Goal: Task Accomplishment & Management: Use online tool/utility

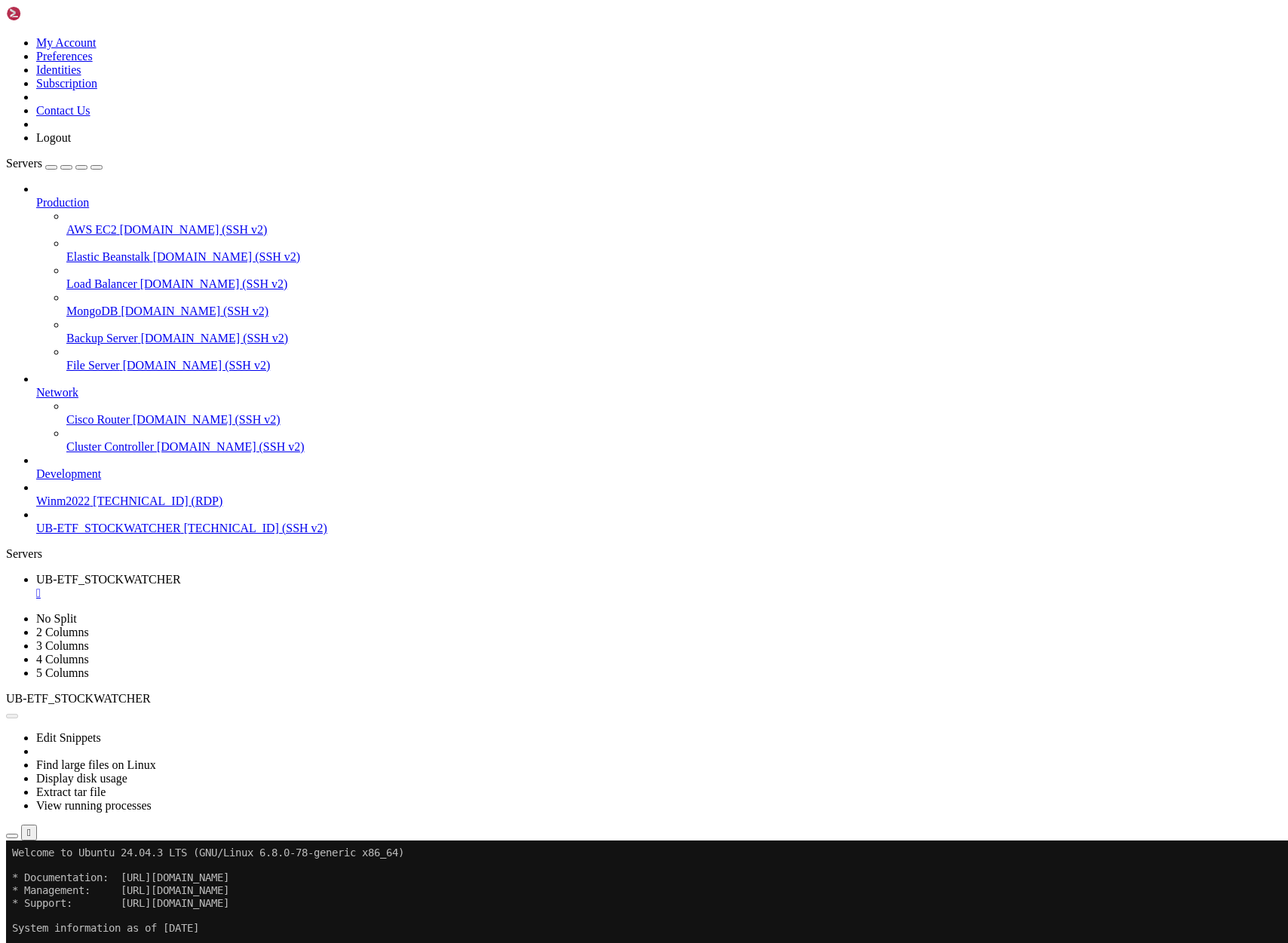
scroll to position [1315139, 0]
click at [66, 882] on button "Reconnect" at bounding box center [36, 891] width 61 height 16
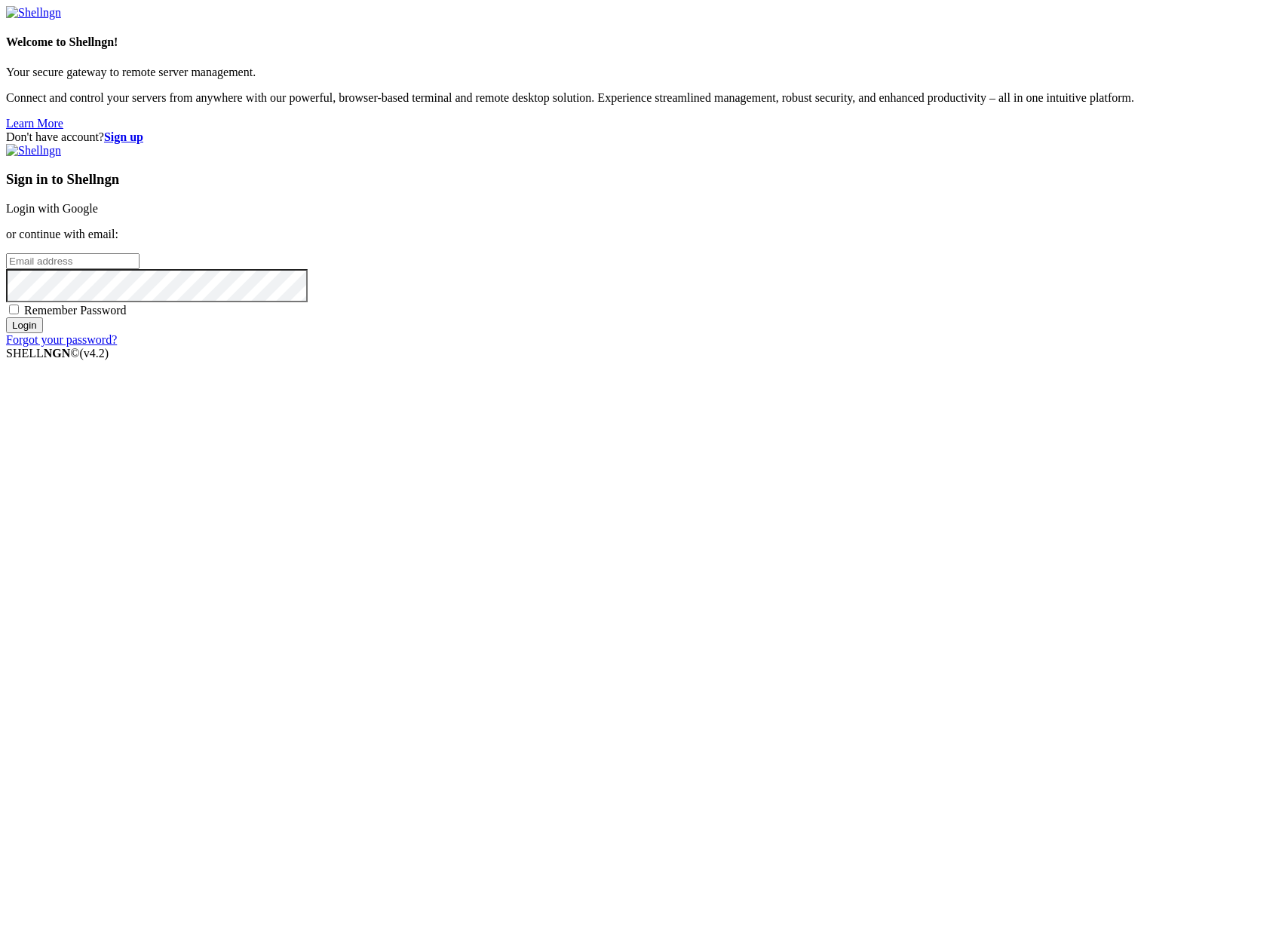
click at [139, 269] on input "email" at bounding box center [73, 261] width 134 height 16
type input "[PERSON_NAME][EMAIL_ADDRESS][DOMAIN_NAME]"
click at [6, 317] on input "Login" at bounding box center [24, 325] width 37 height 16
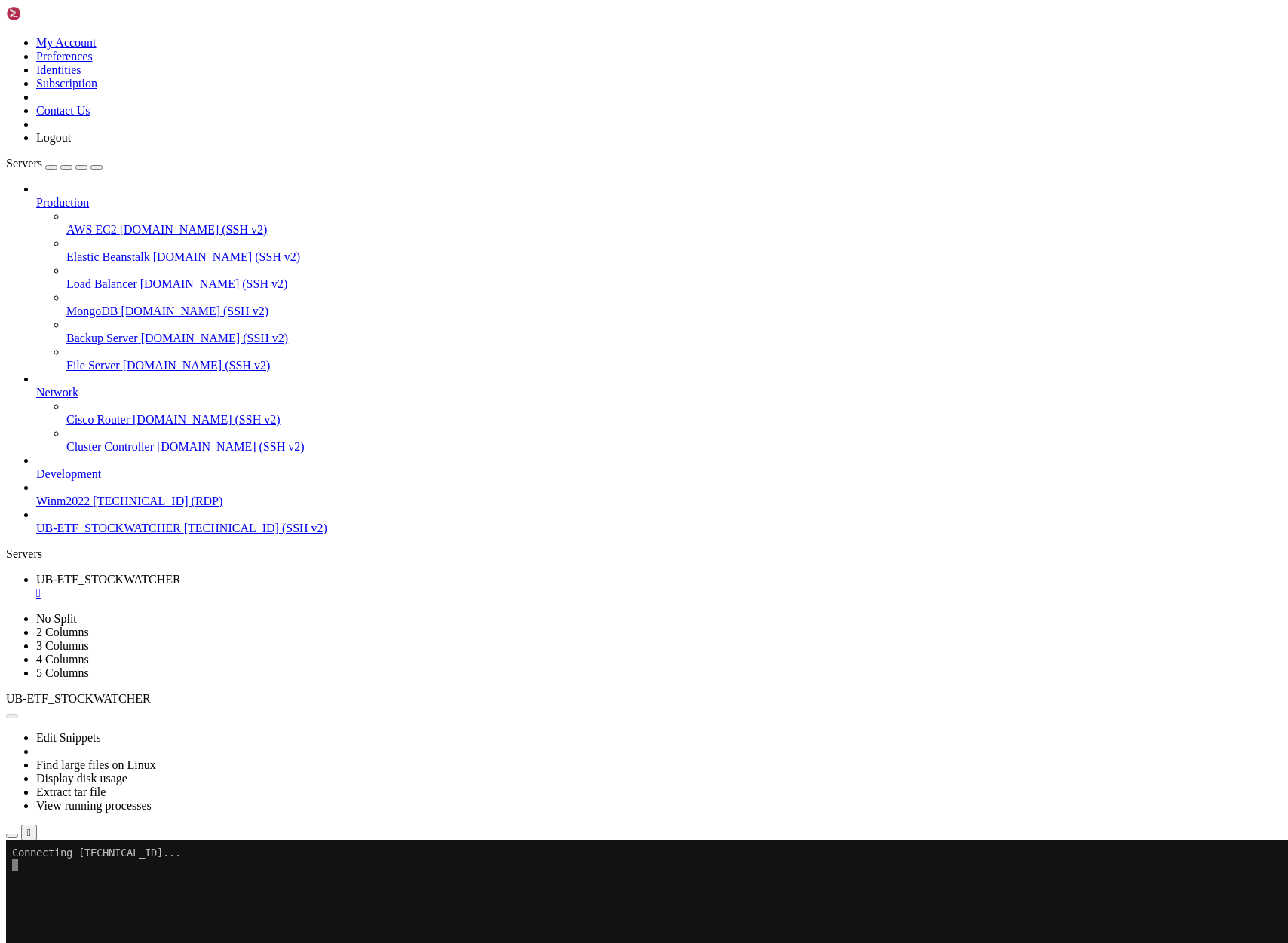
scroll to position [1315139, 0]
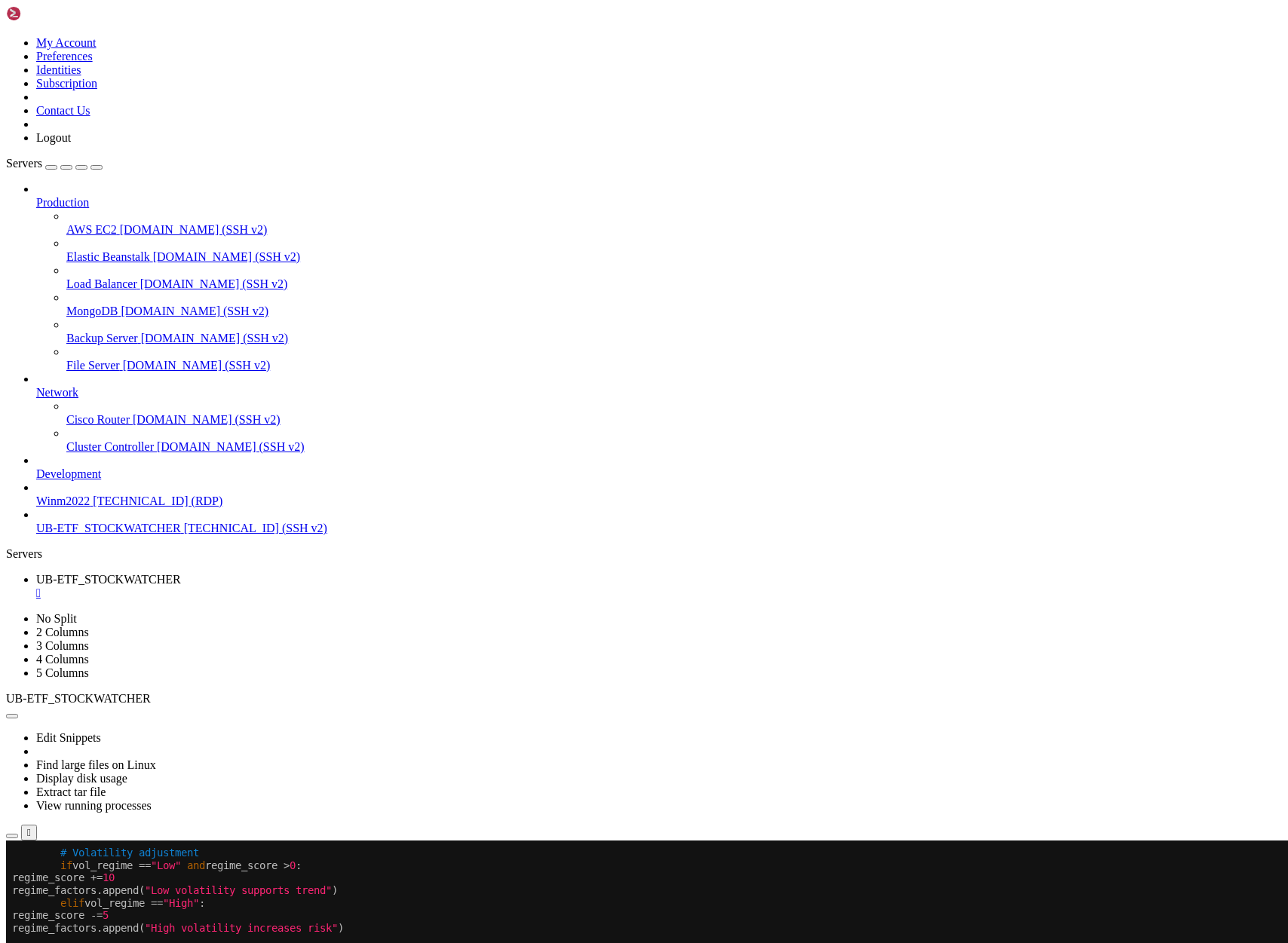
scroll to position [1315163, 0]
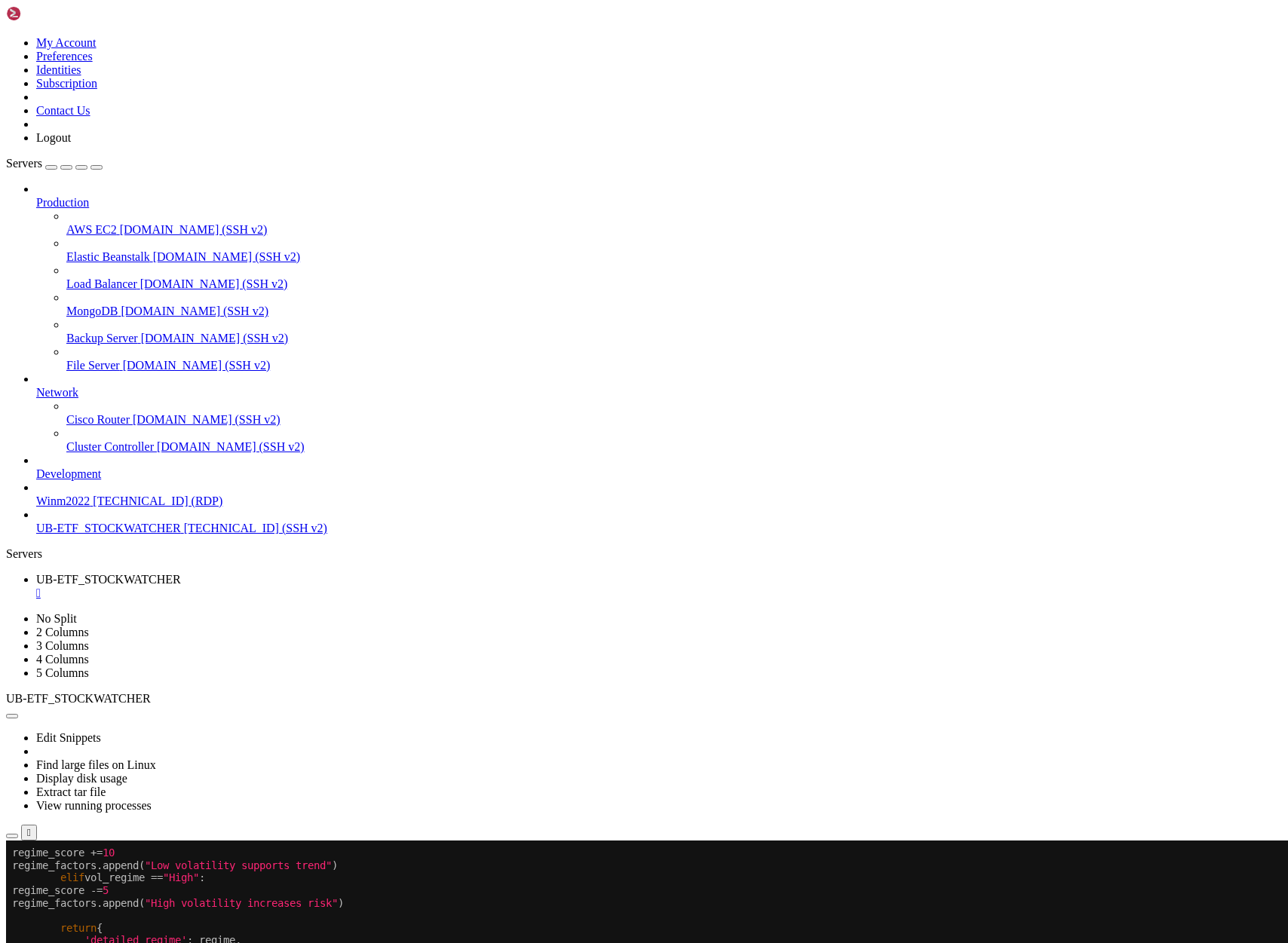
drag, startPoint x: 15, startPoint y: 1204, endPoint x: 509, endPoint y: 1658, distance: 670.9
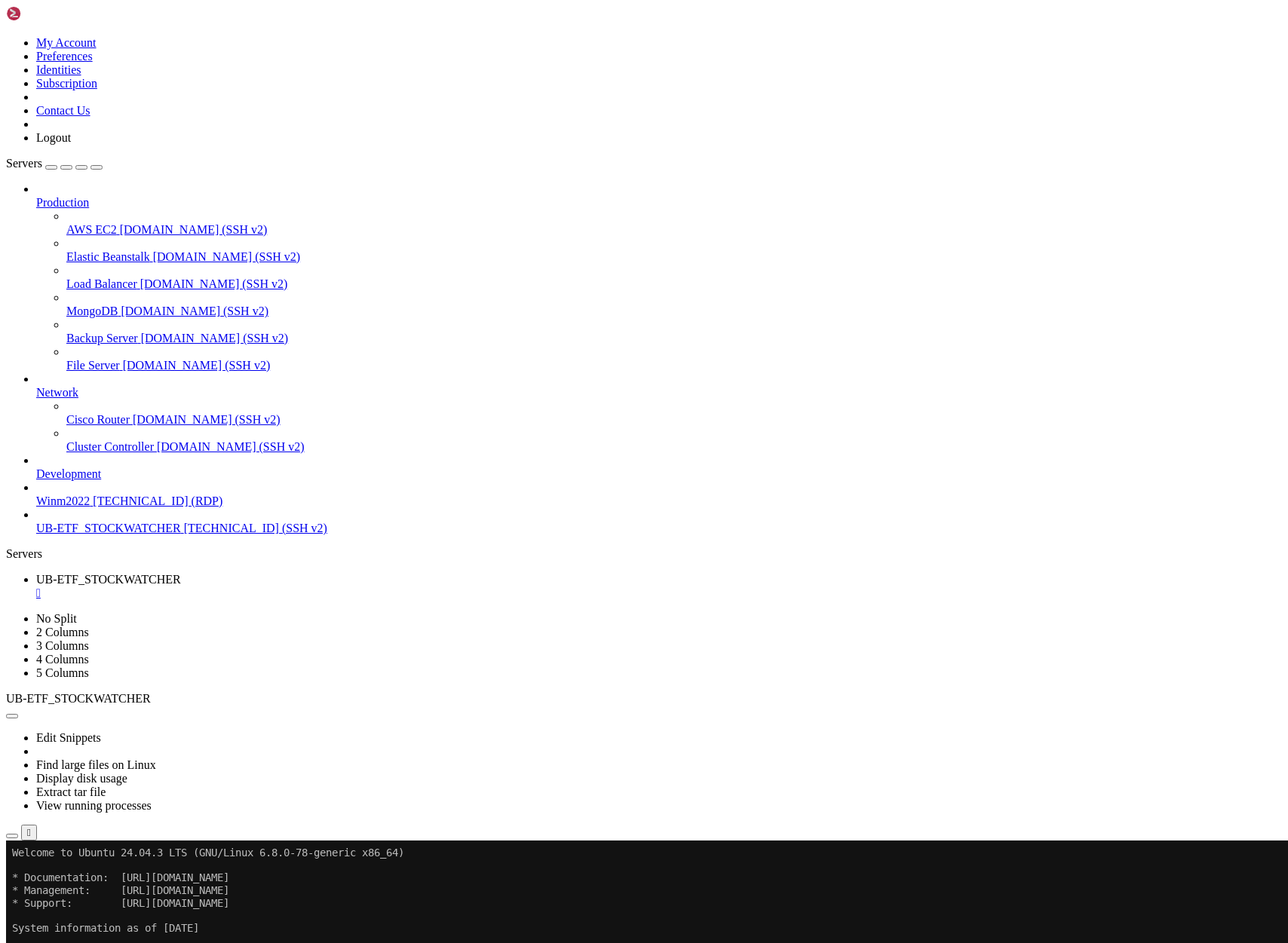
scroll to position [1315189, 0]
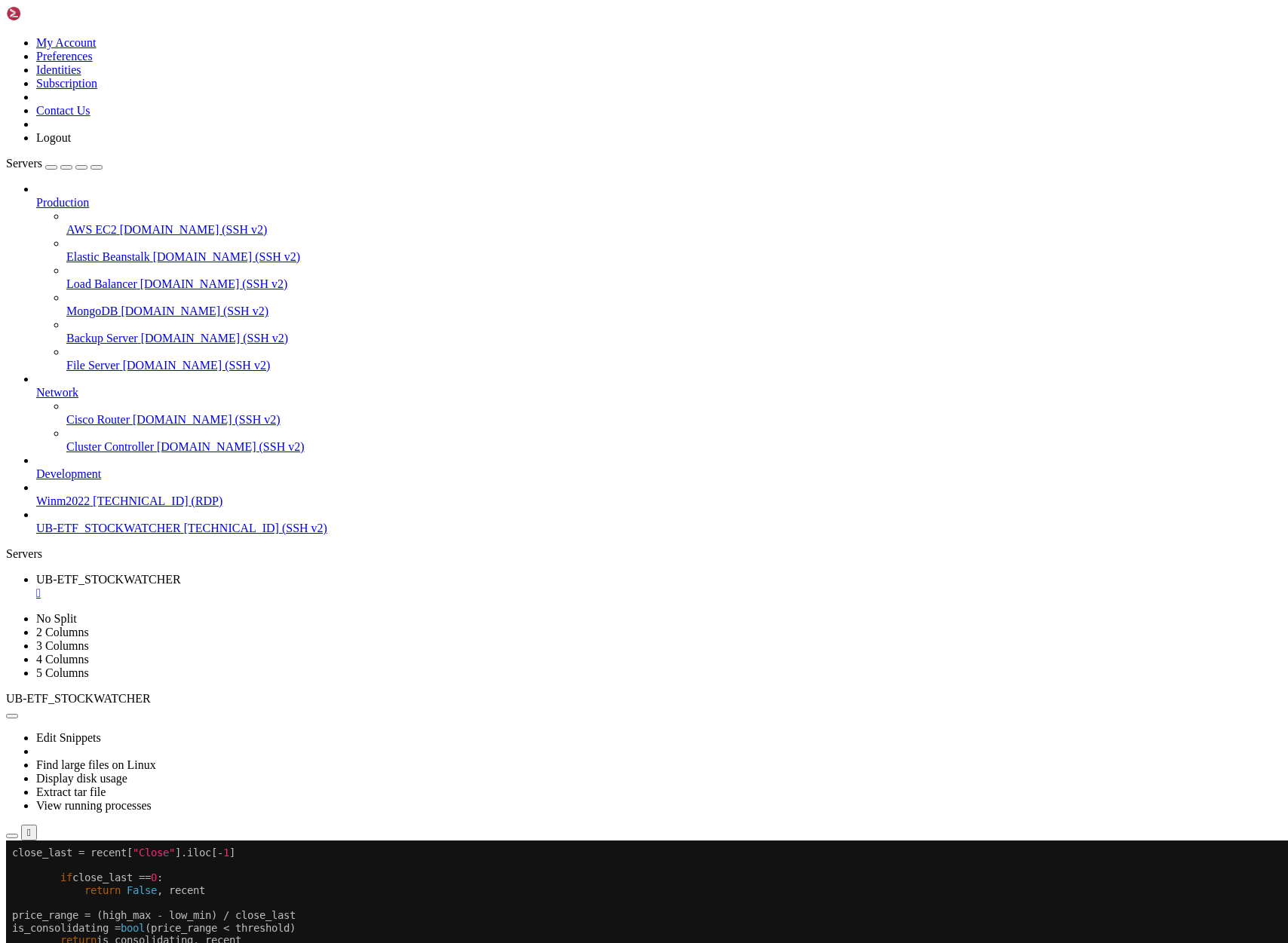
drag, startPoint x: 25, startPoint y: 1130, endPoint x: 521, endPoint y: 1397, distance: 563.3
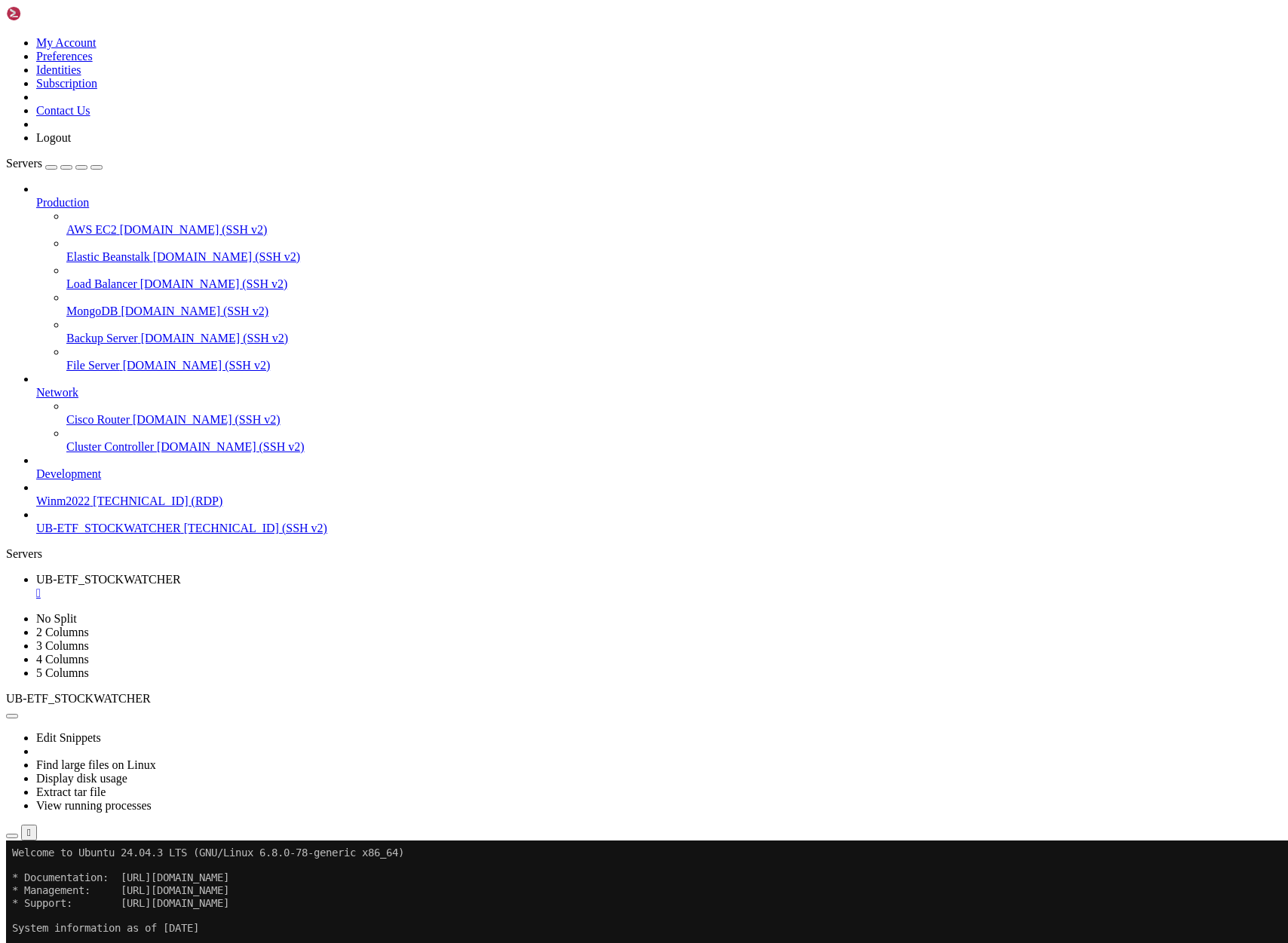
scroll to position [1315214, 0]
click at [12, 836] on icon "button" at bounding box center [12, 836] width 0 height 0
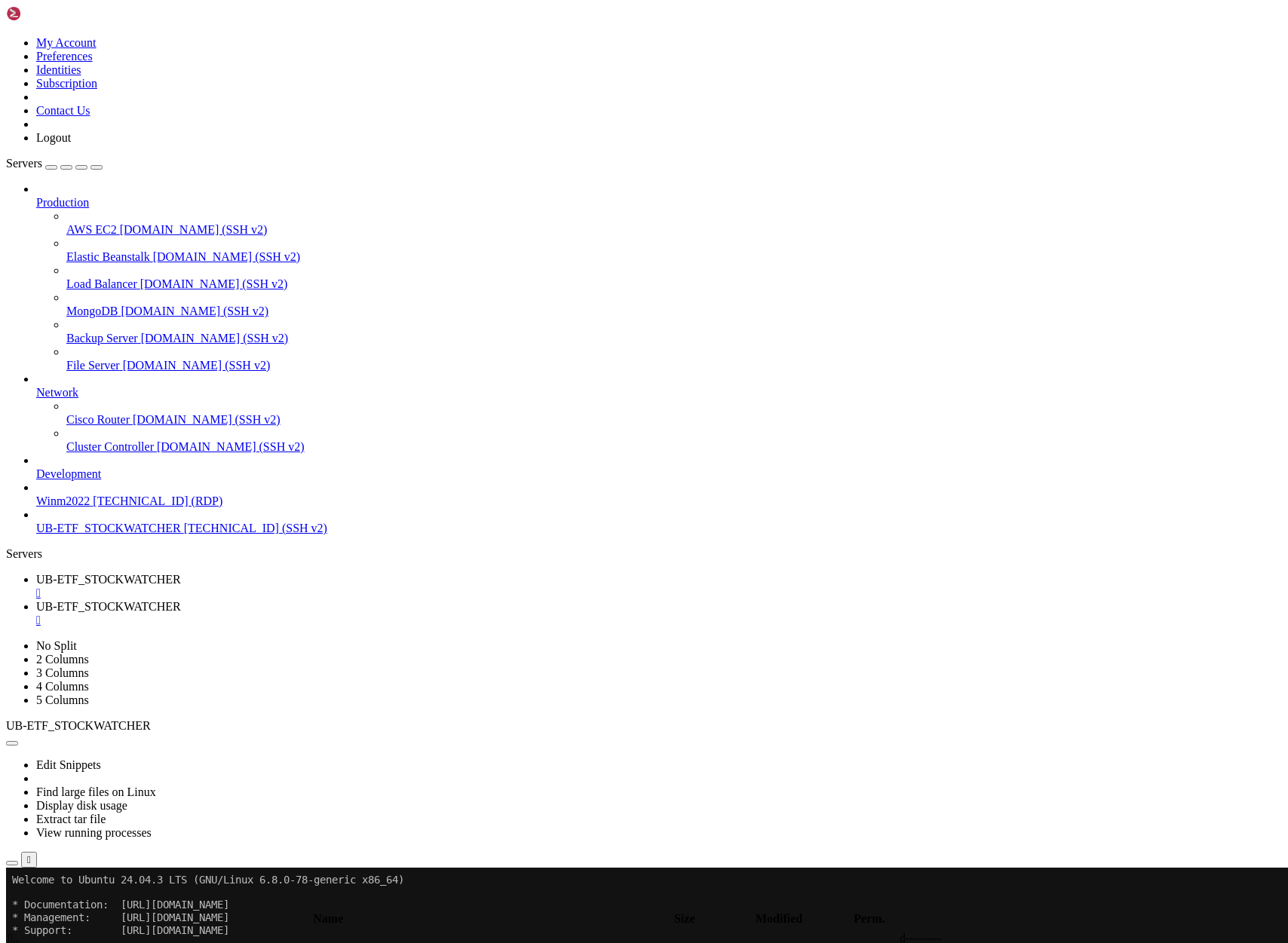
type input "/home/ubuntu/asx_scanner"
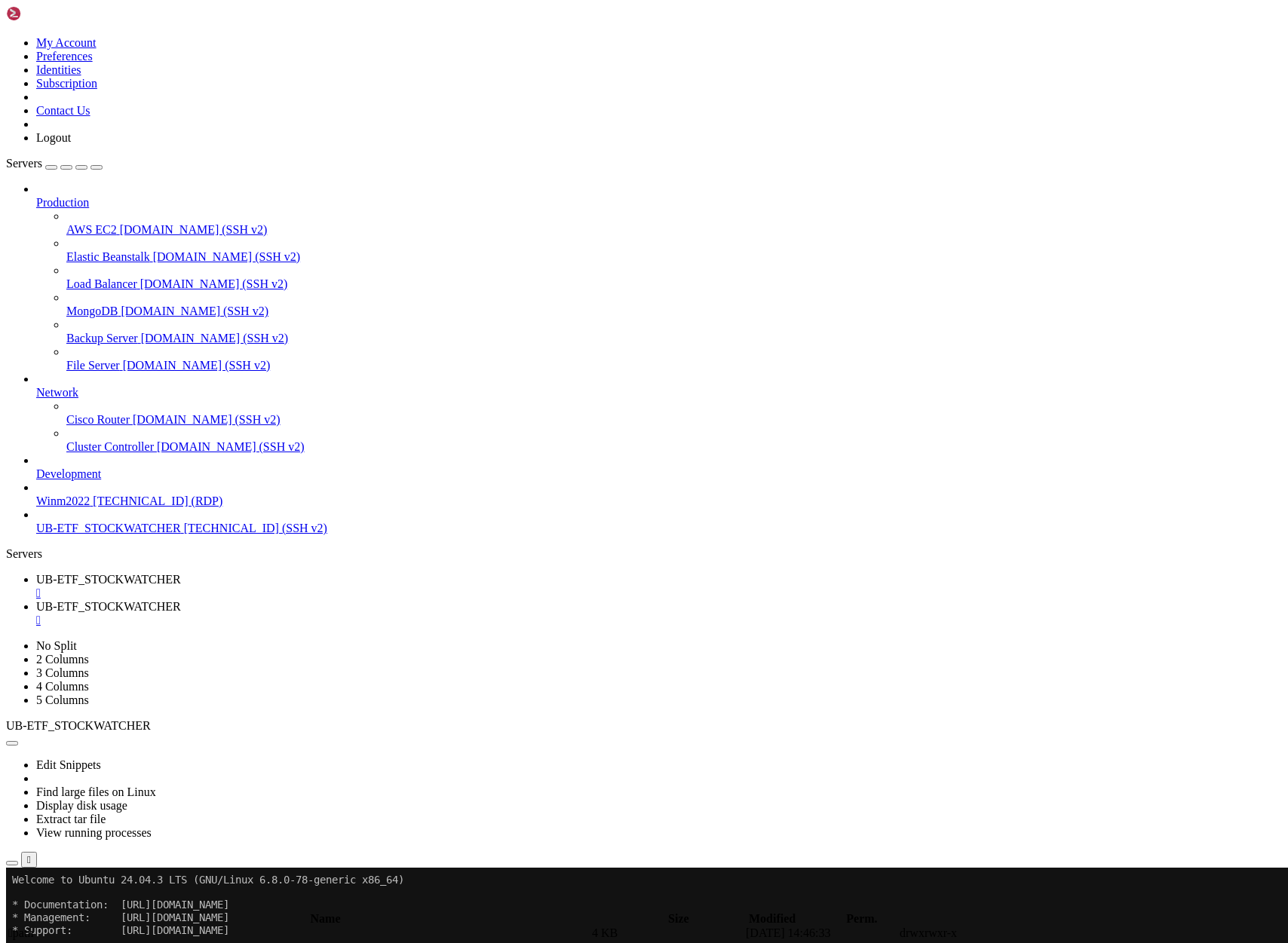
click at [181, 573] on span "UB-ETF_STOCKWATCHER" at bounding box center [108, 579] width 145 height 13
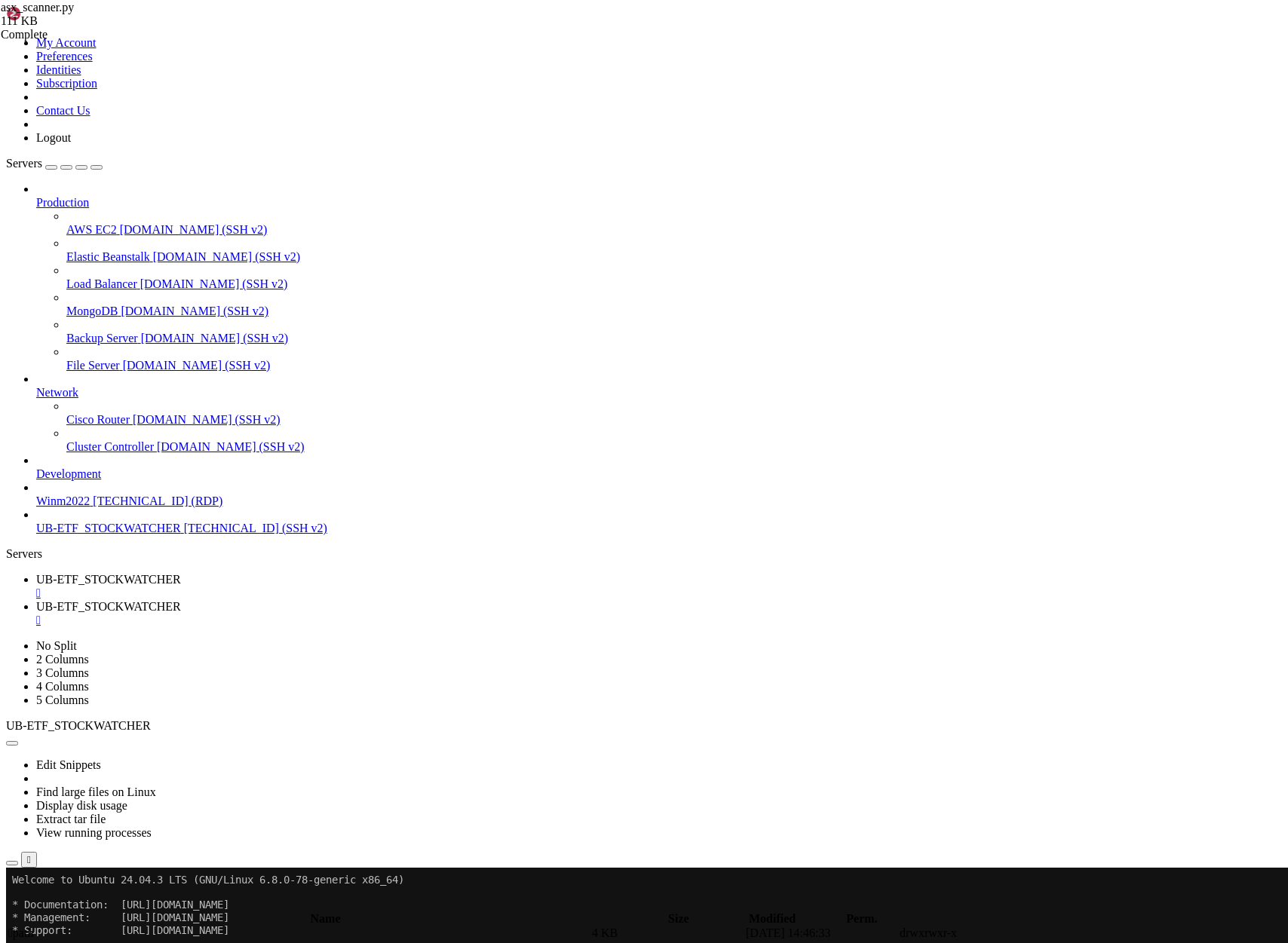
scroll to position [1315252, 0]
click at [181, 600] on span "UB-ETF_STOCKWATCHER" at bounding box center [108, 606] width 145 height 13
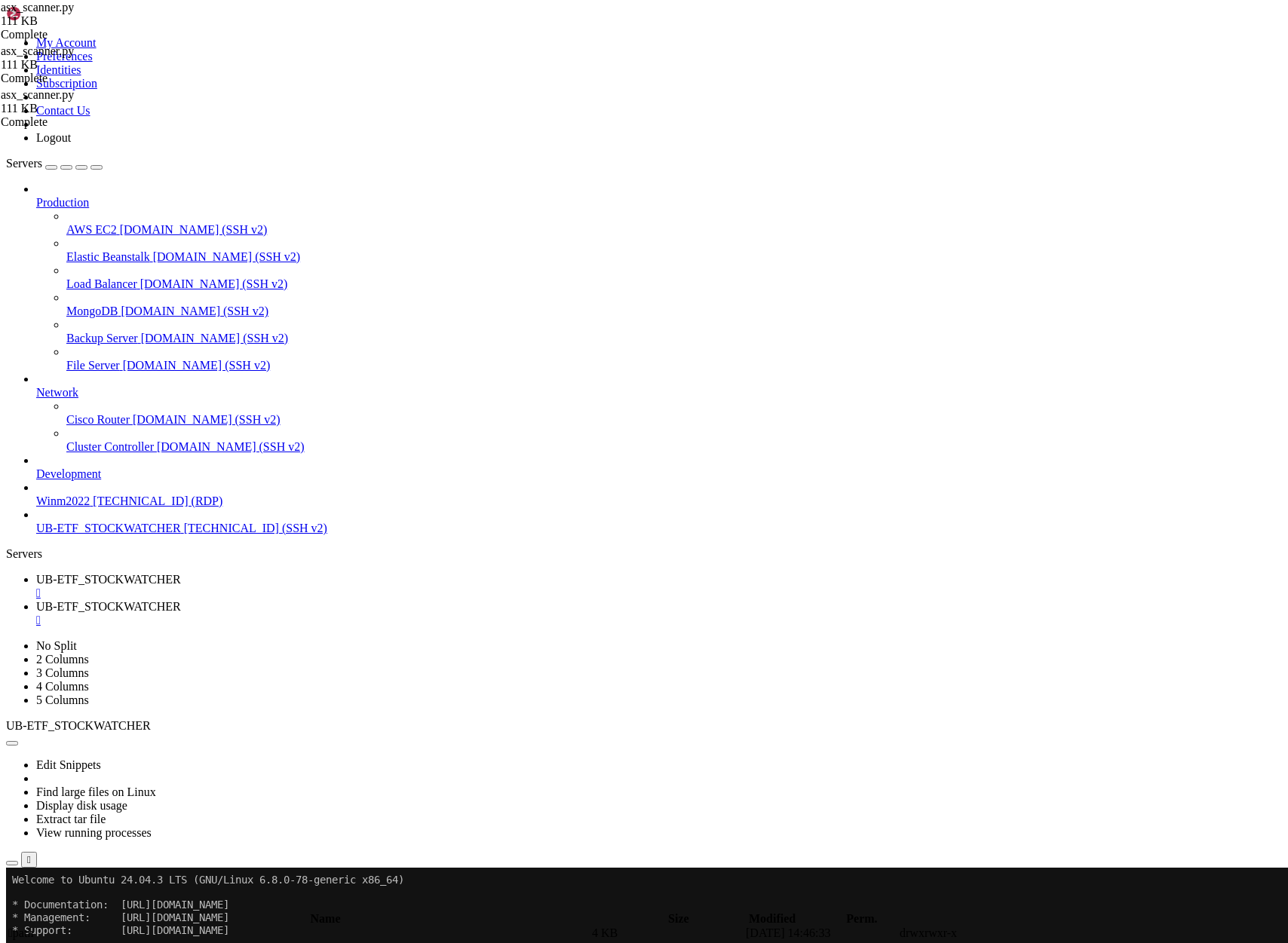
click at [181, 573] on span "UB-ETF_STOCKWATCHER" at bounding box center [108, 579] width 145 height 13
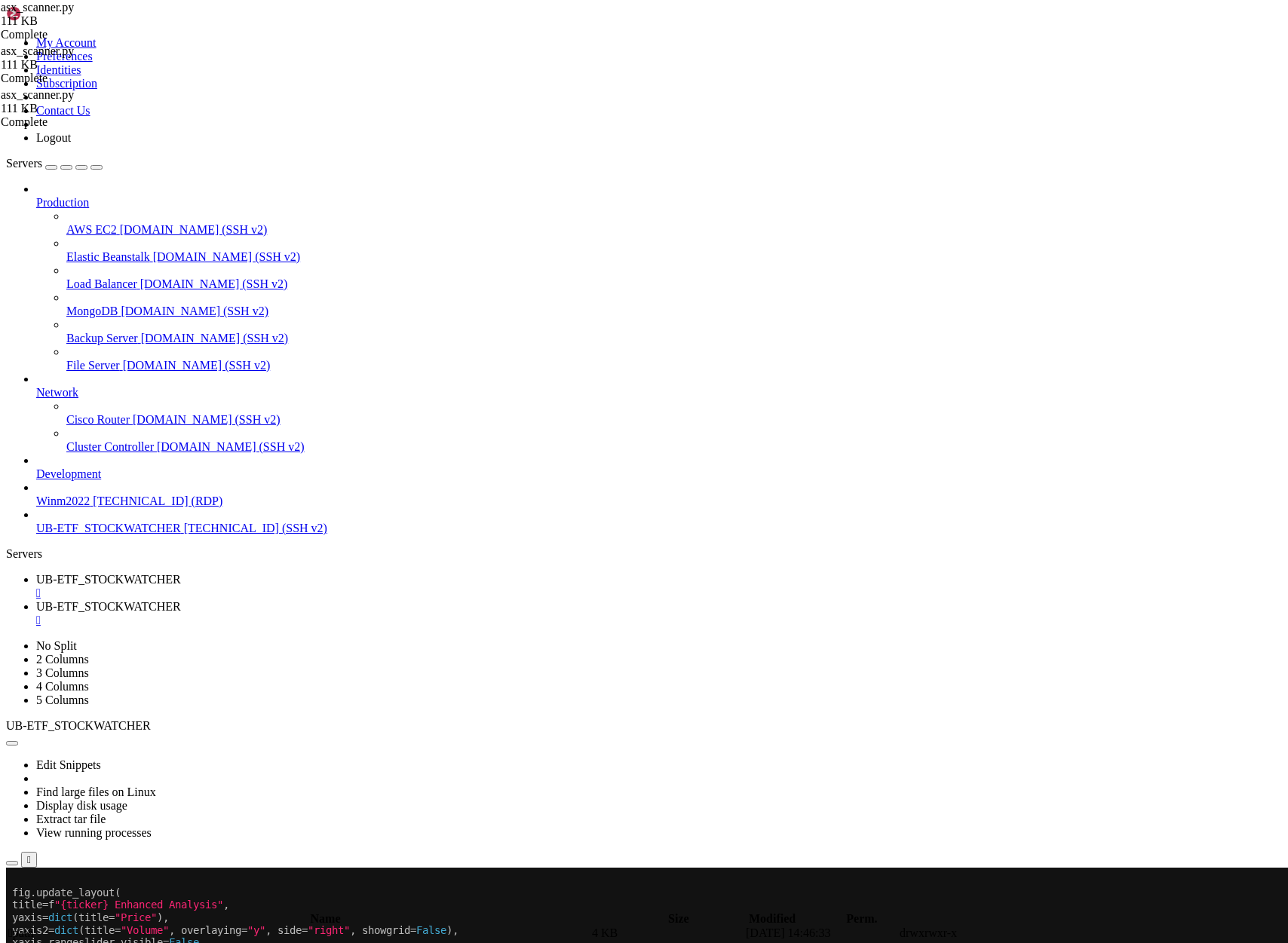
scroll to position [1315314, 0]
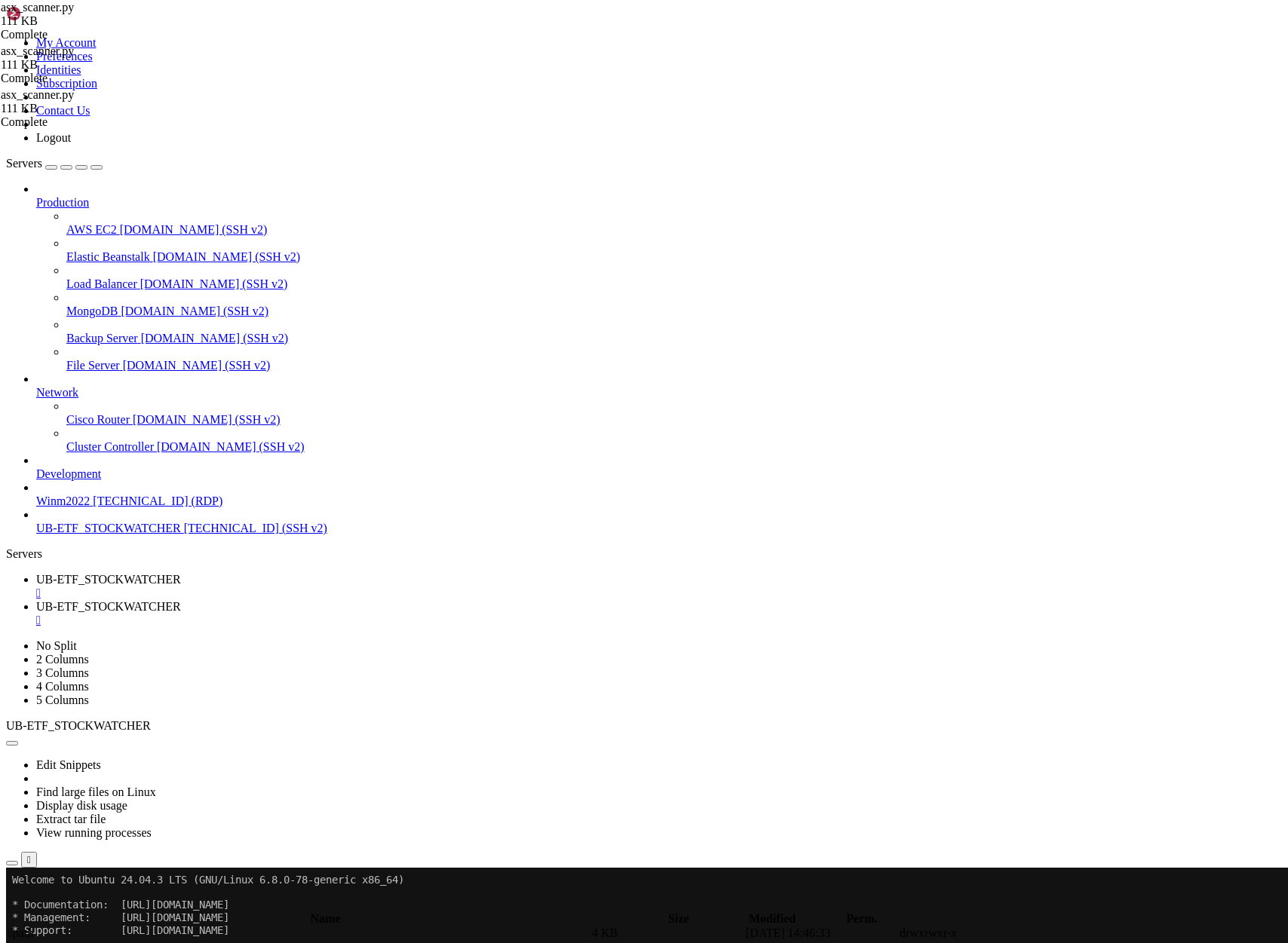
scroll to position [1315327, 0]
drag, startPoint x: 566, startPoint y: 1287, endPoint x: 13, endPoint y: 1130, distance: 574.9
copy div "if st.button( "Start Advanced Analysis v2.0" , type = "primary" ): try : ticker…"
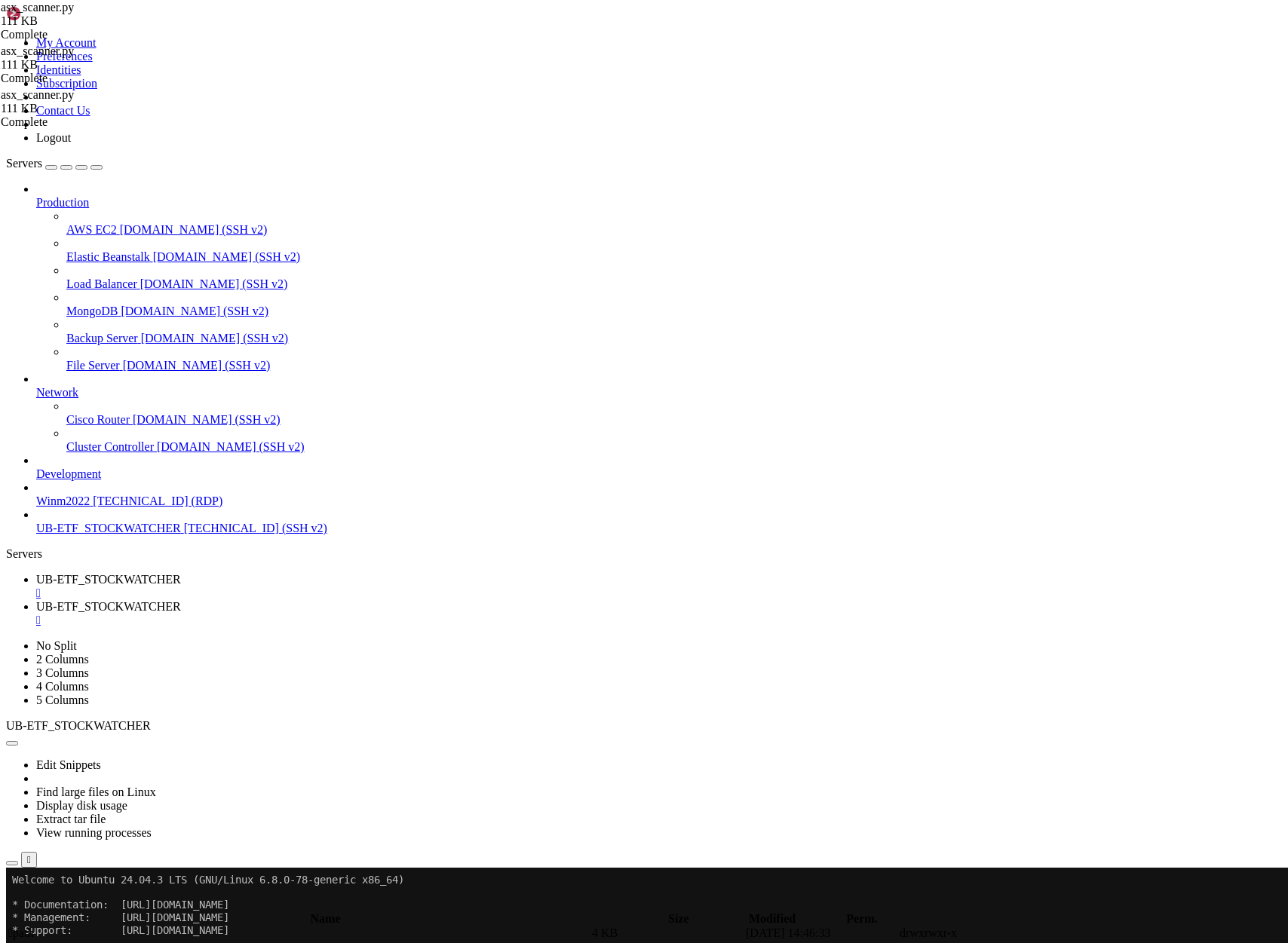
click at [181, 600] on span "UB-ETF_STOCKWATCHER" at bounding box center [108, 606] width 145 height 13
click at [181, 573] on span "UB-ETF_STOCKWATCHER" at bounding box center [108, 579] width 145 height 13
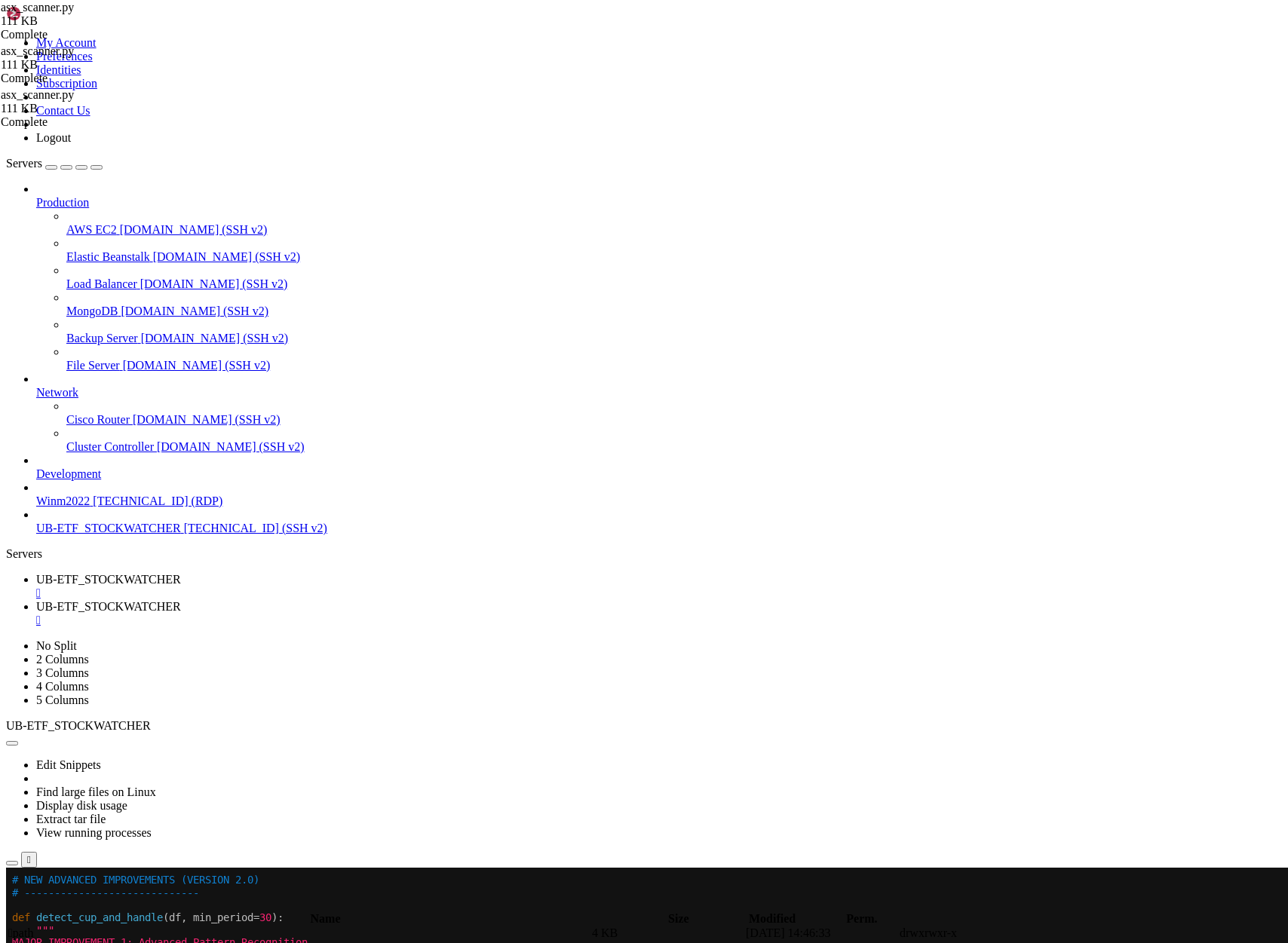
scroll to position [1315352, 0]
drag, startPoint x: 16, startPoint y: 916, endPoint x: 221, endPoint y: 1656, distance: 767.9
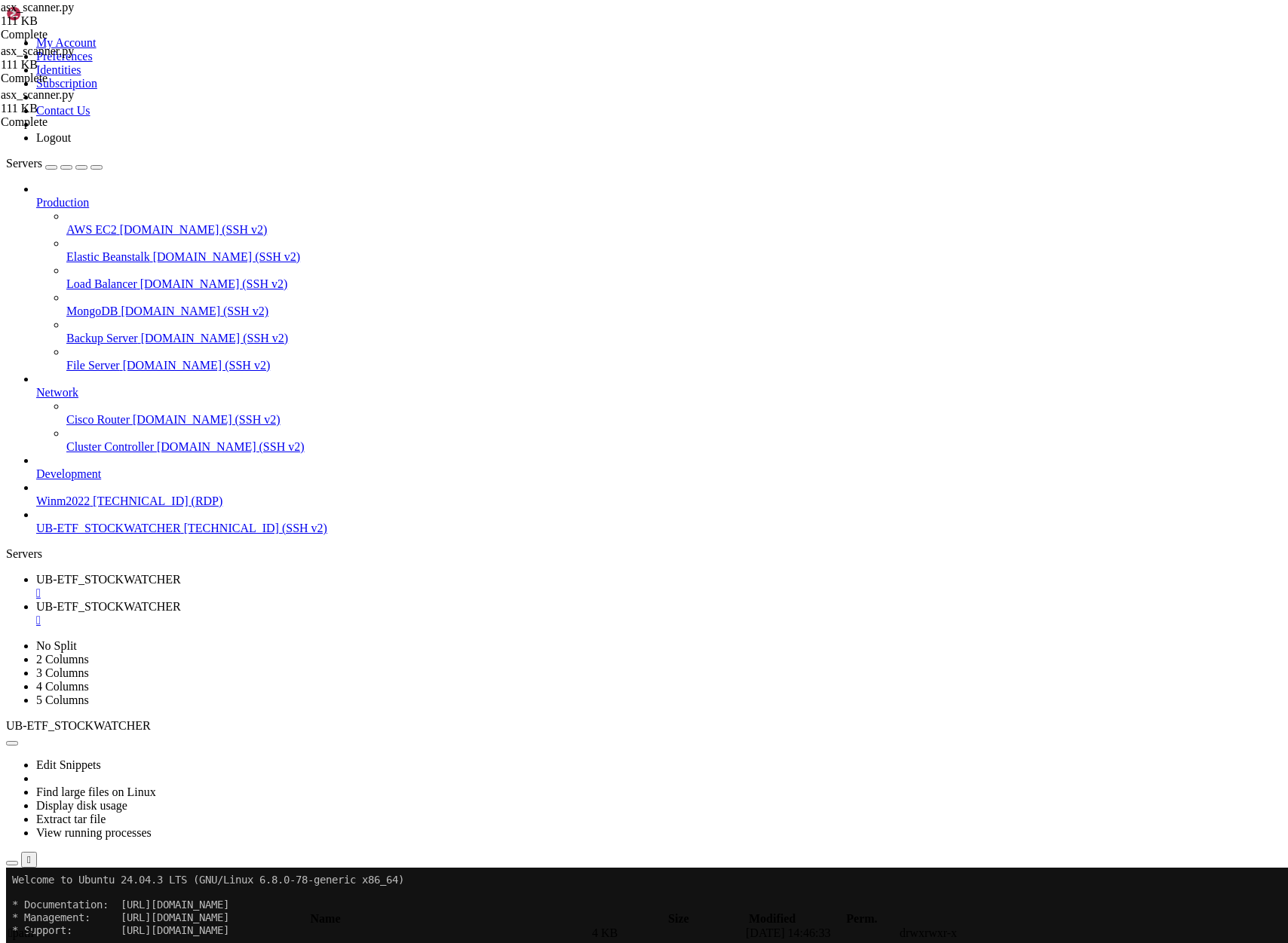
click at [181, 600] on span "UB-ETF_STOCKWATCHER" at bounding box center [108, 606] width 145 height 13
